Goal: Entertainment & Leisure: Browse casually

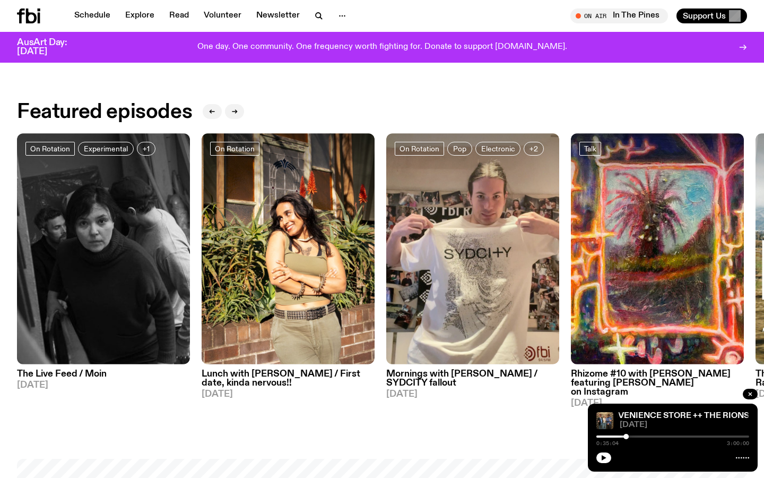
scroll to position [449, 0]
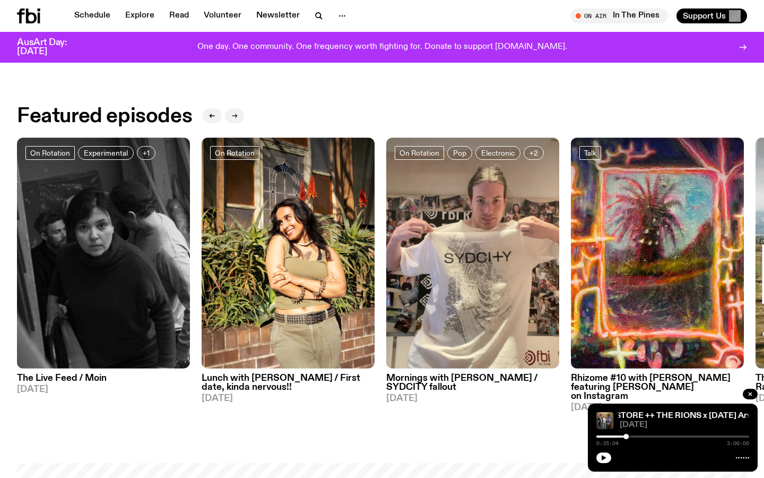
click at [232, 114] on icon "button" at bounding box center [234, 116] width 6 height 6
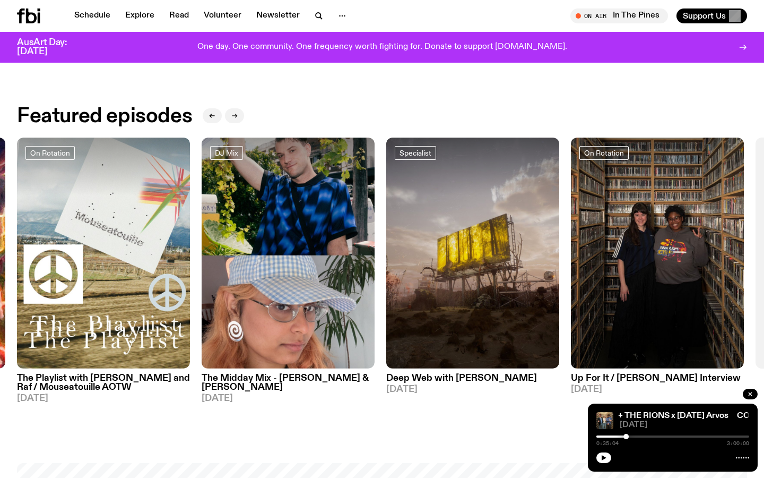
click at [232, 114] on icon "button" at bounding box center [234, 116] width 6 height 6
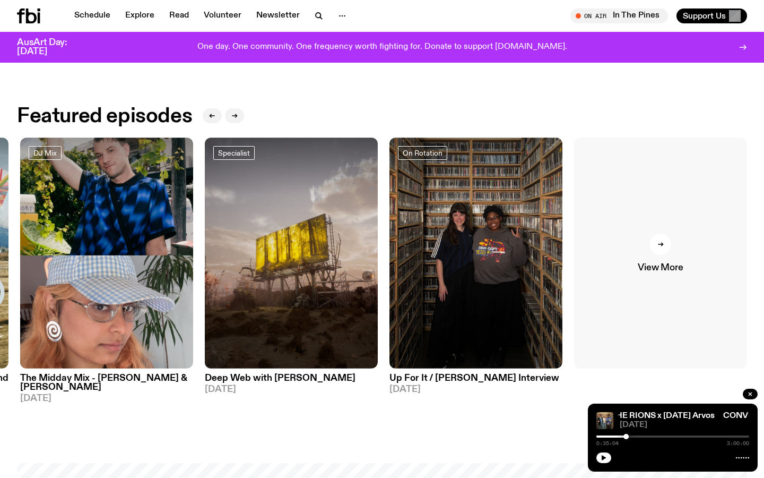
click at [675, 255] on link "View More" at bounding box center [660, 252] width 173 height 231
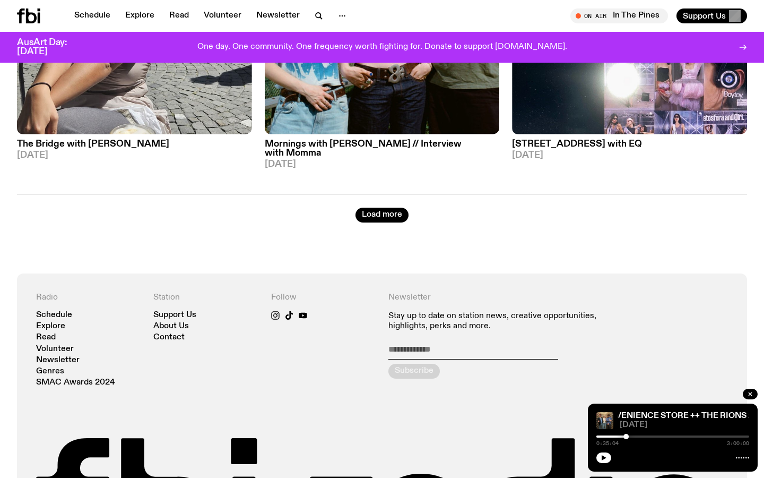
scroll to position [2950, 0]
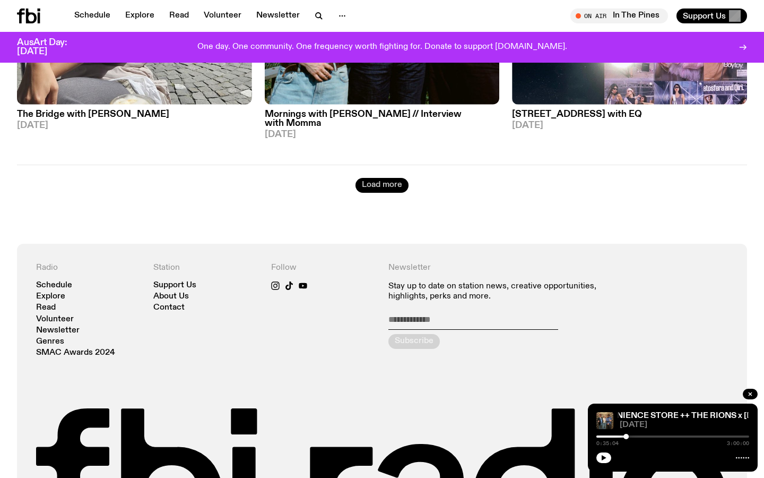
click at [367, 178] on button "Load more" at bounding box center [382, 185] width 53 height 15
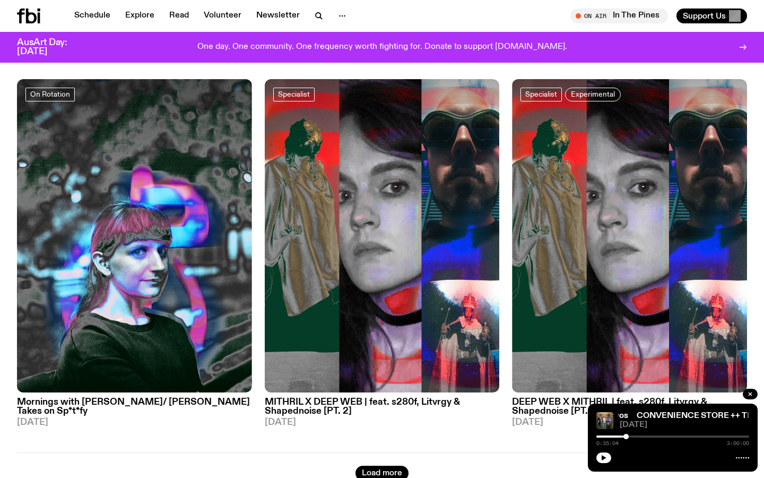
scroll to position [5696, 0]
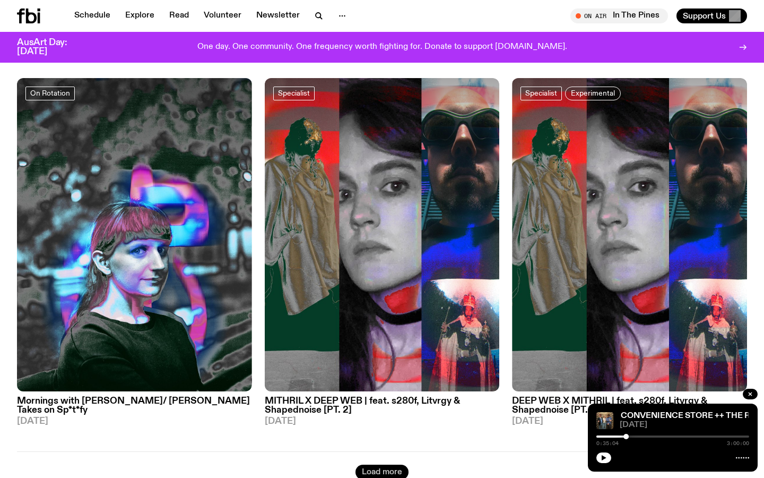
click at [381, 465] on button "Load more" at bounding box center [382, 472] width 53 height 15
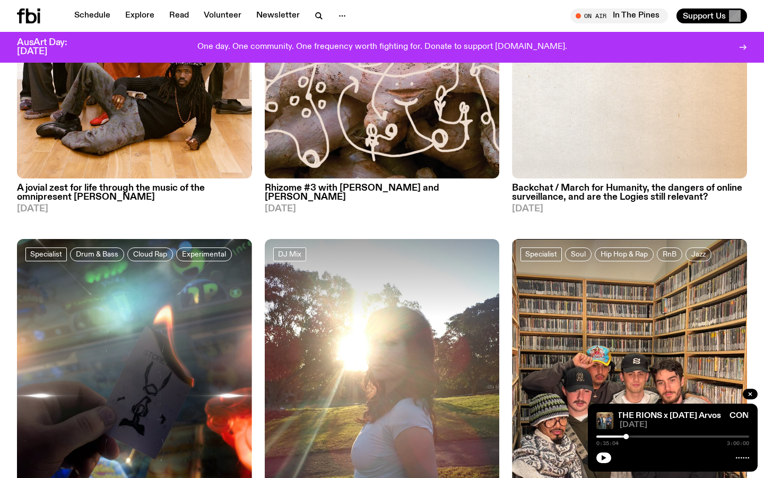
scroll to position [8794, 0]
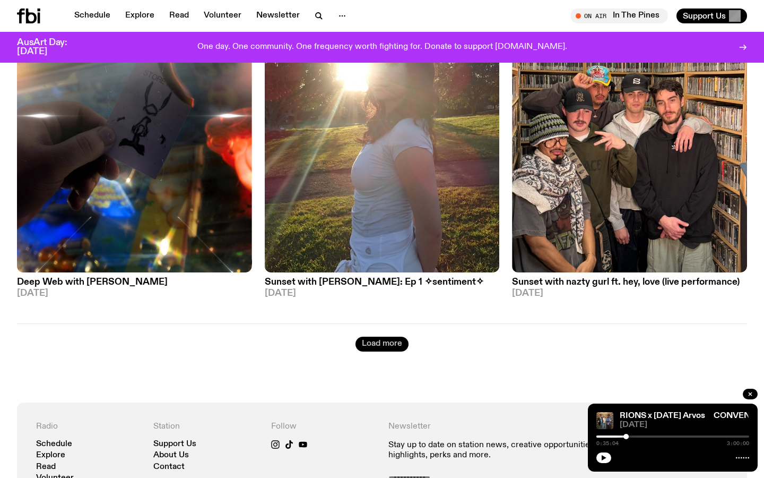
click at [397, 337] on button "Load more" at bounding box center [382, 344] width 53 height 15
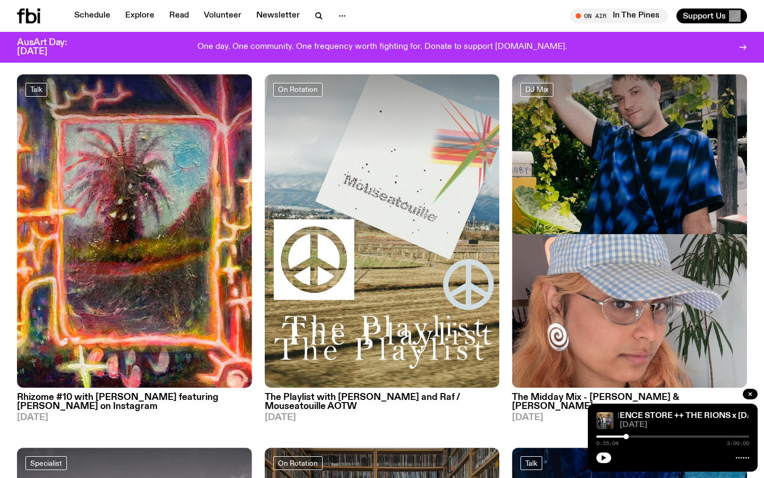
scroll to position [0, 0]
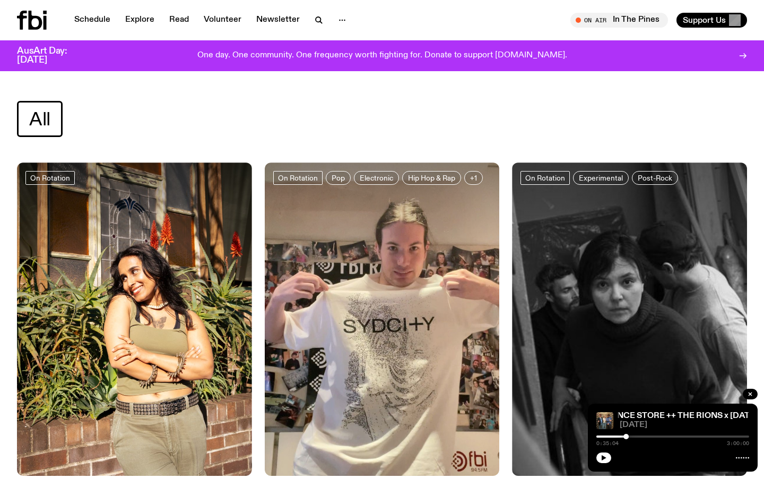
click at [29, 14] on icon at bounding box center [36, 20] width 14 height 19
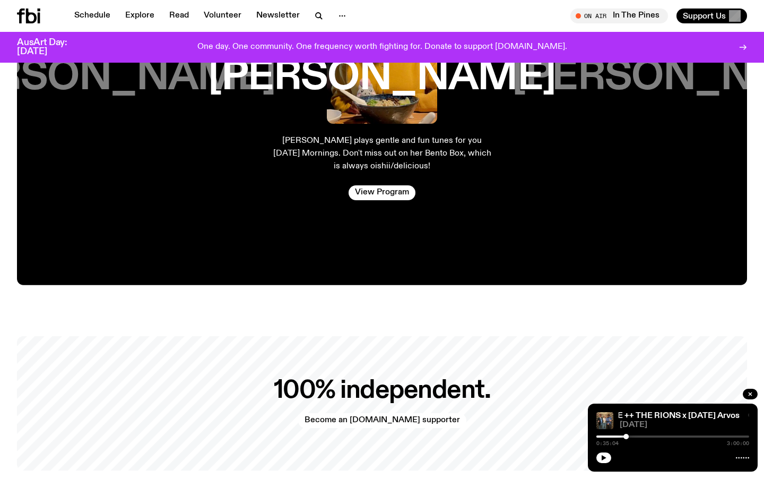
scroll to position [2259, 0]
